Goal: Task Accomplishment & Management: Manage account settings

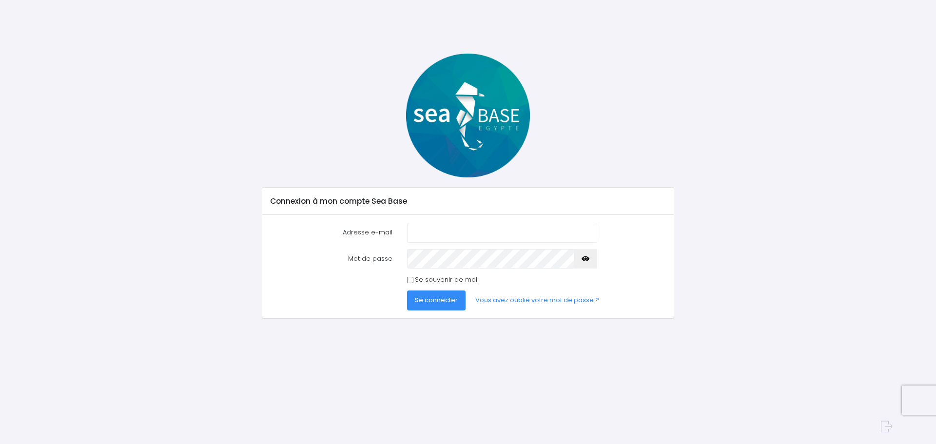
type input "[PERSON_NAME][EMAIL_ADDRESS][PERSON_NAME][DOMAIN_NAME]"
click at [438, 301] on span "Se connecter" at bounding box center [436, 299] width 43 height 9
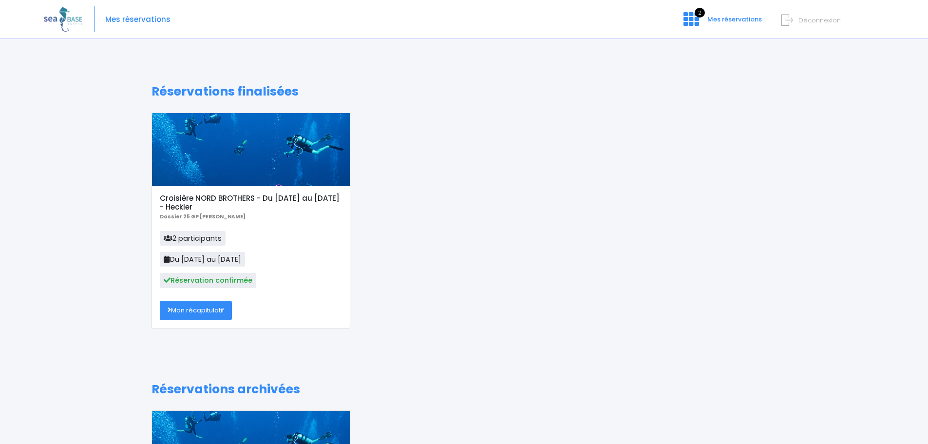
click at [230, 162] on div at bounding box center [251, 149] width 198 height 73
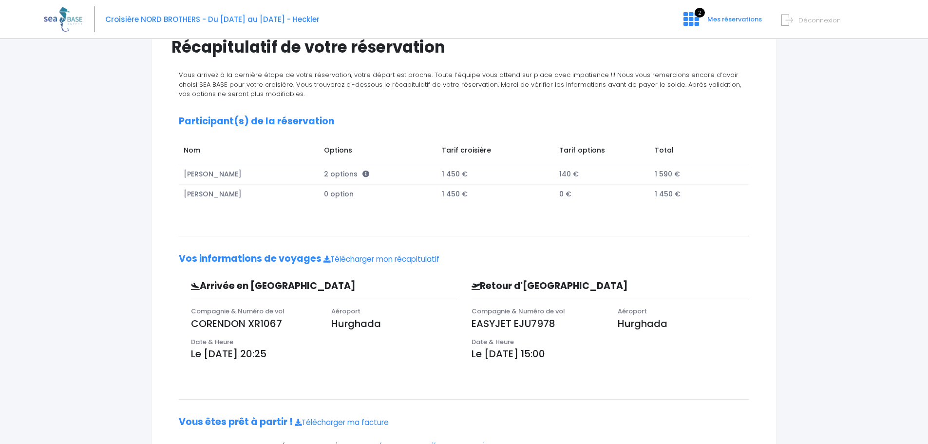
scroll to position [139, 0]
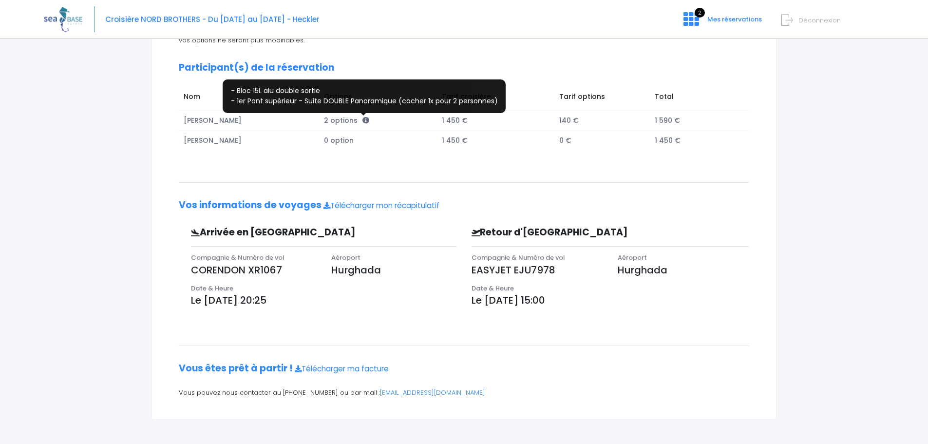
click at [364, 121] on icon at bounding box center [366, 120] width 7 height 7
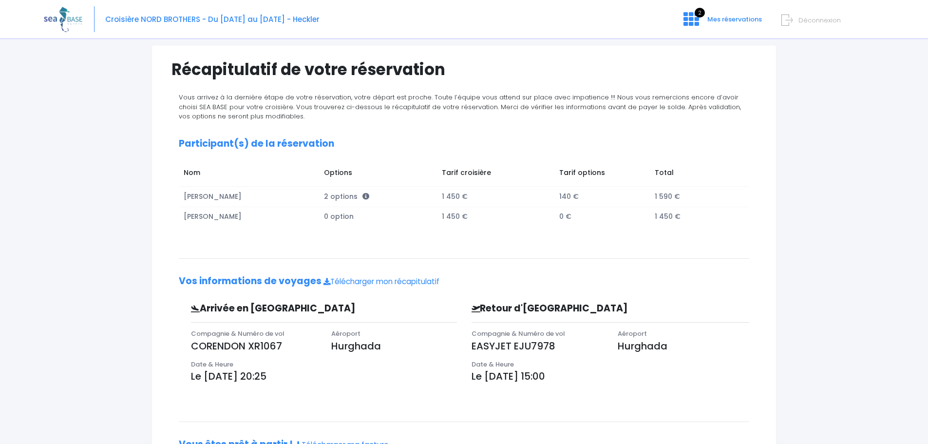
scroll to position [0, 0]
